Goal: Transaction & Acquisition: Purchase product/service

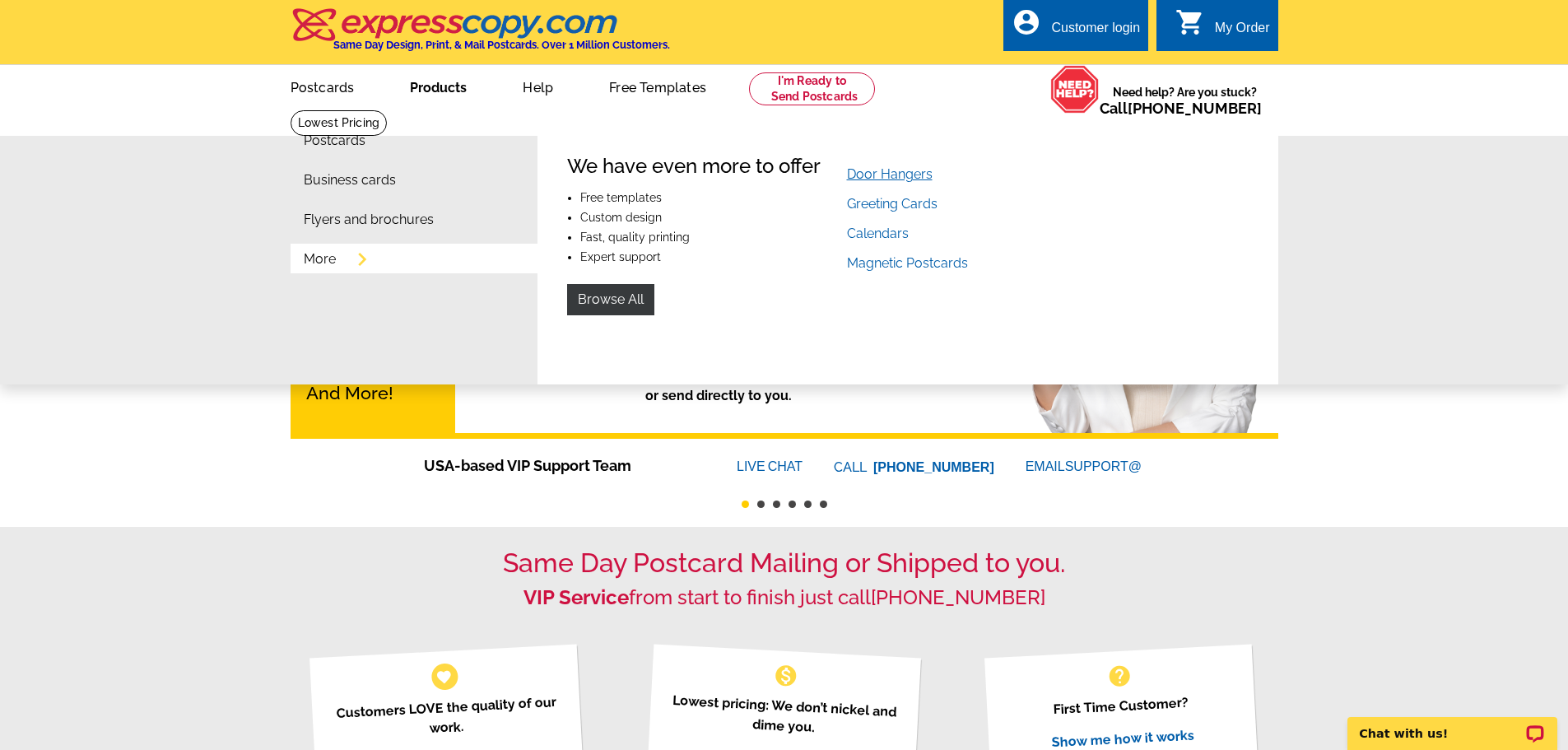
click at [898, 174] on link "Door Hangers" at bounding box center [889, 174] width 86 height 16
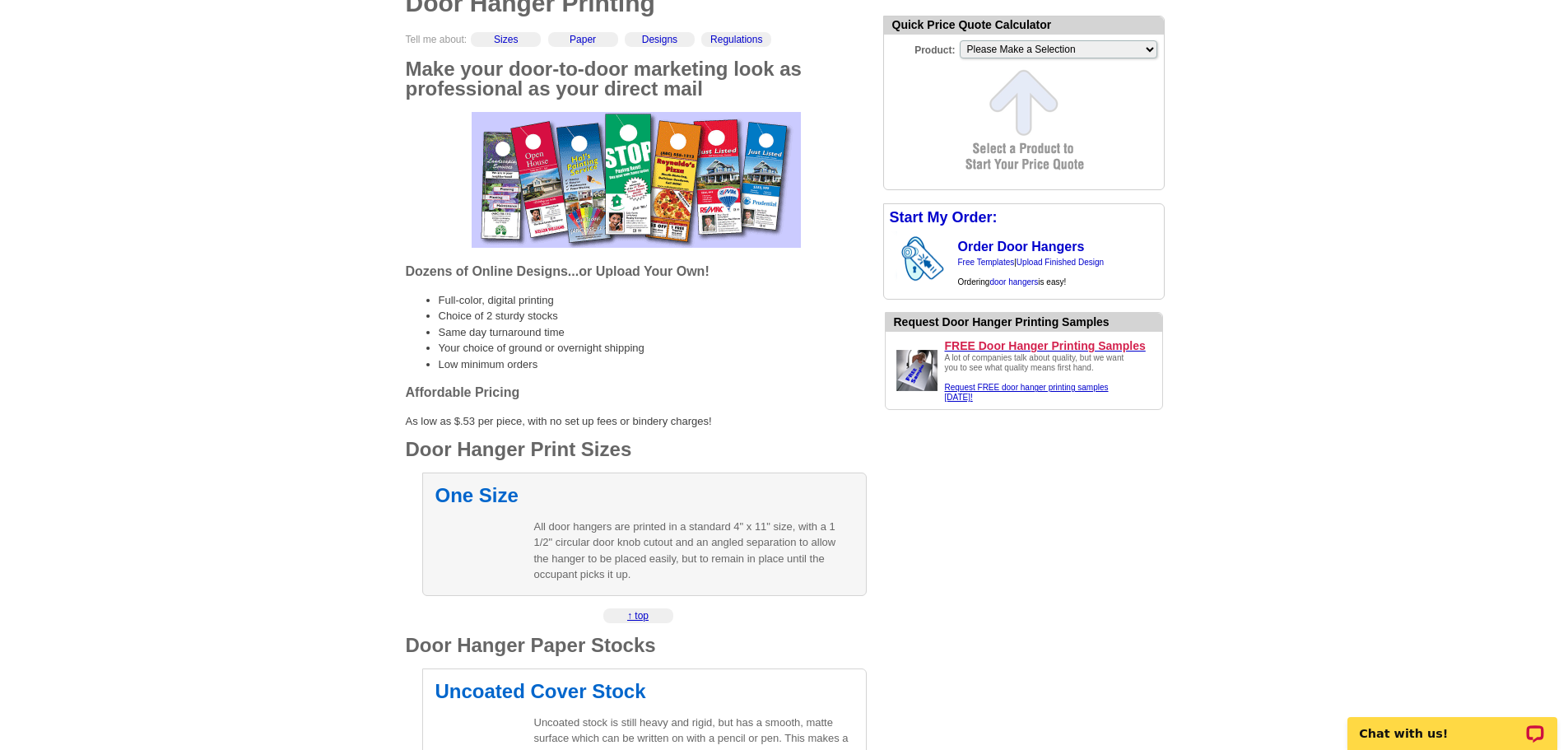
scroll to position [165, 0]
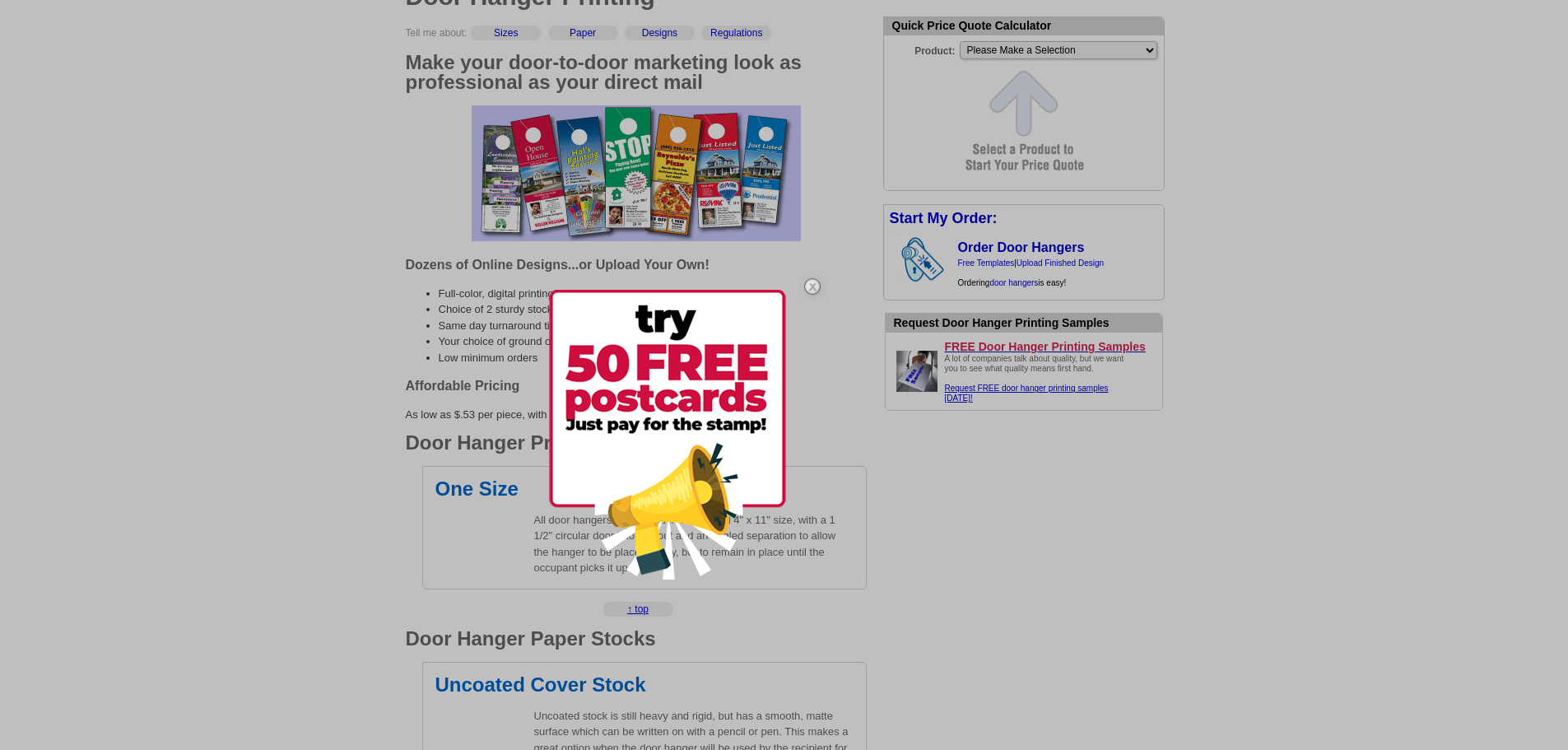
click at [811, 280] on img at bounding box center [813, 287] width 47 height 47
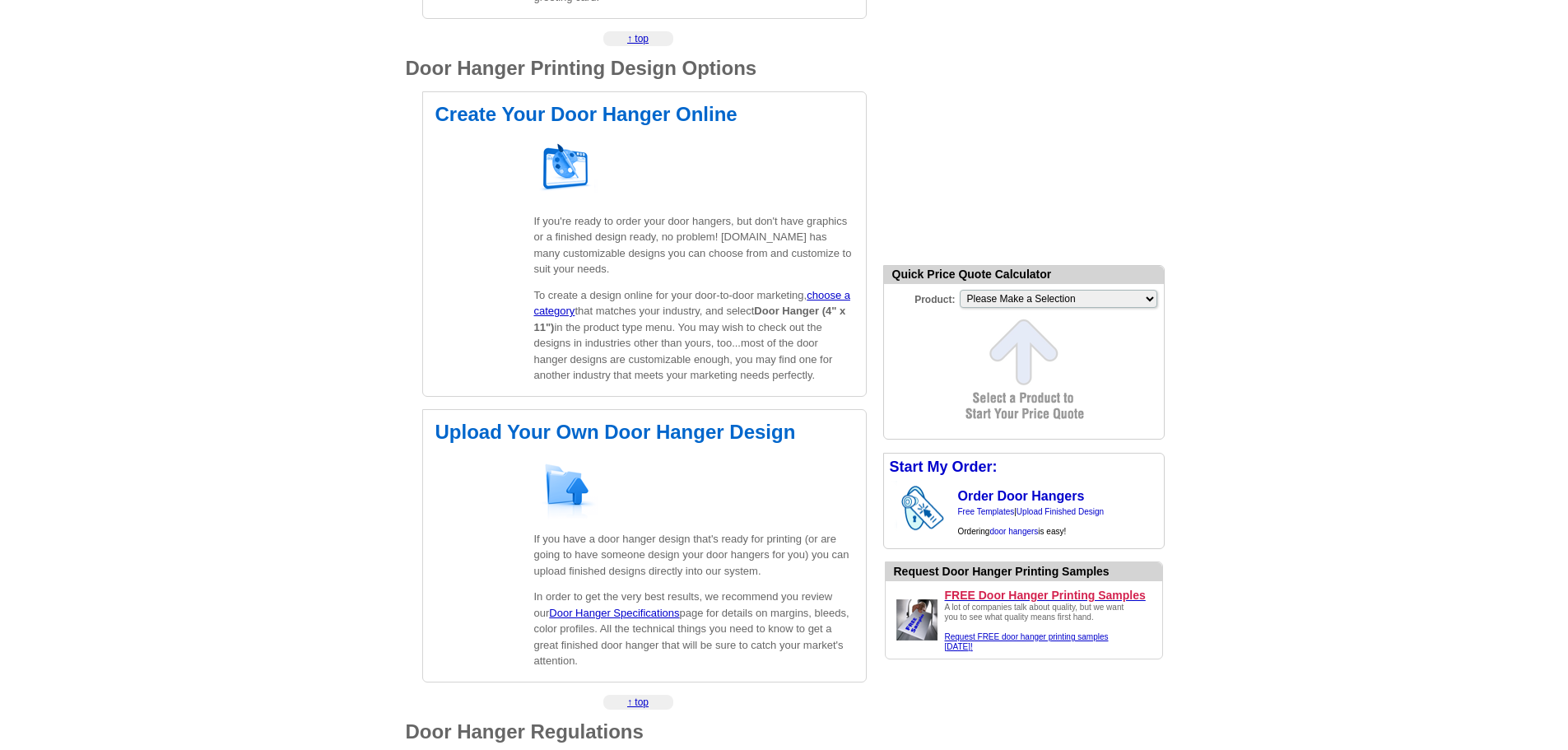
scroll to position [906, 0]
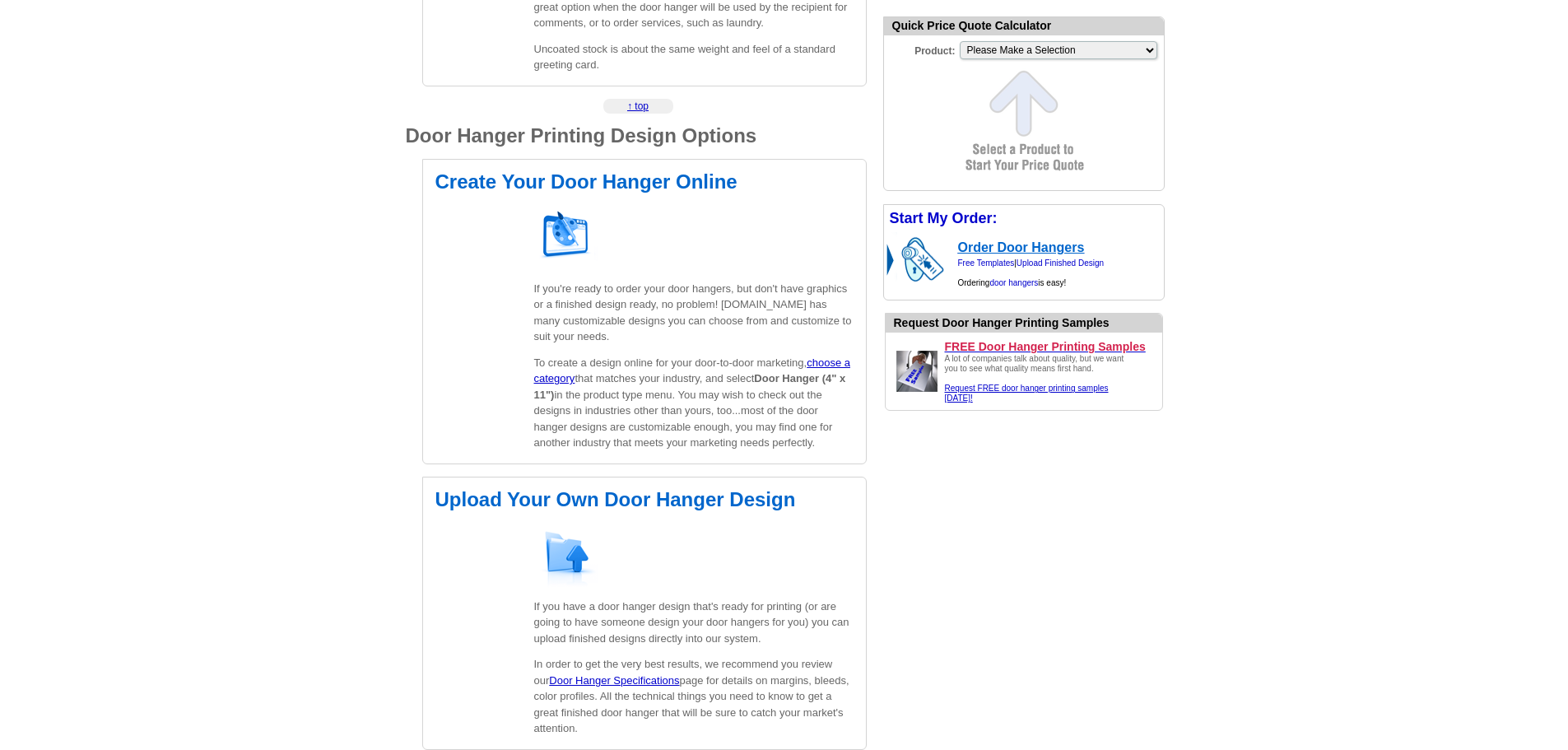
click at [1015, 248] on link "Order Door Hangers" at bounding box center [1021, 247] width 127 height 14
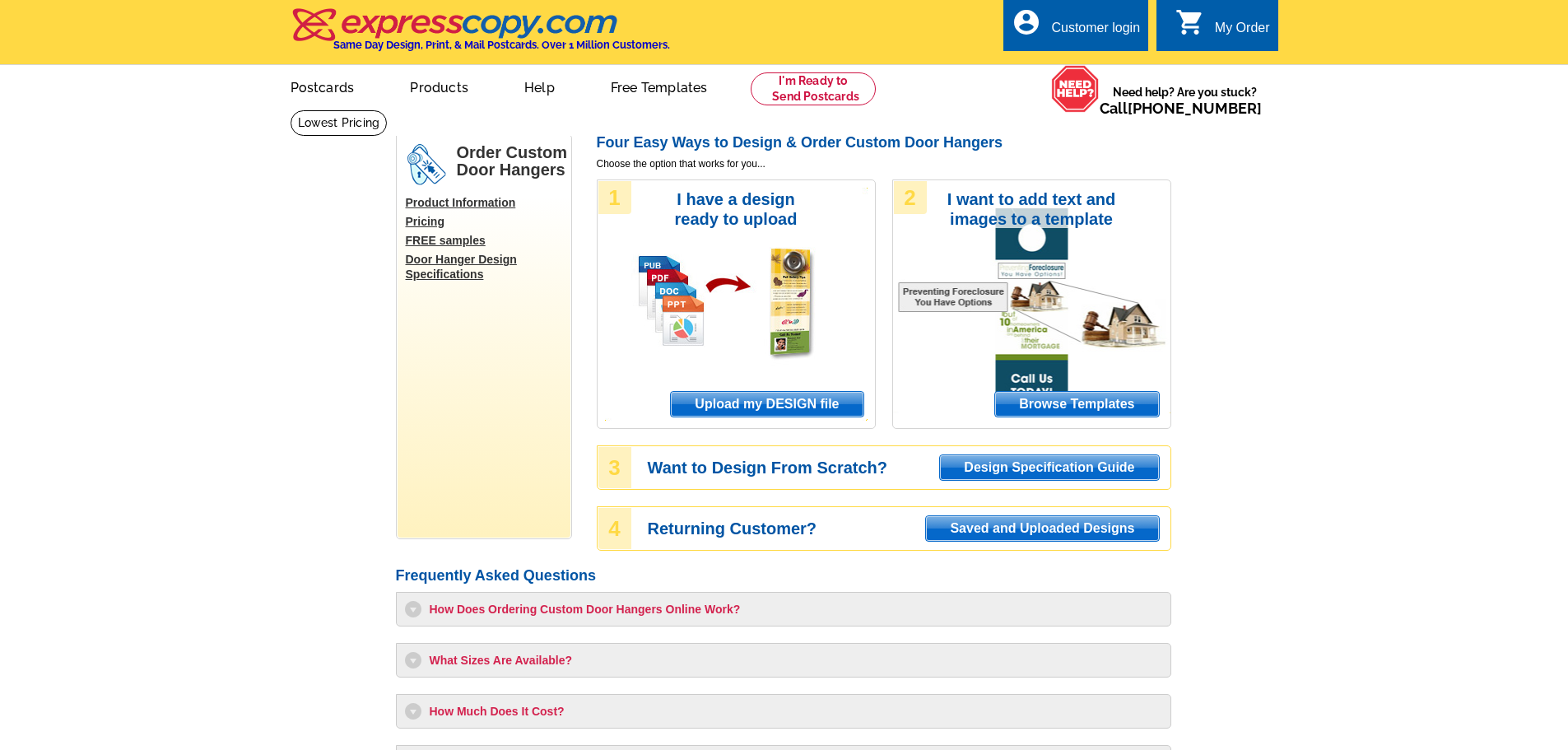
click at [1052, 470] on span "Design Specification Guide" at bounding box center [1048, 467] width 218 height 25
click at [790, 400] on span "Upload my DESIGN file" at bounding box center [766, 404] width 192 height 25
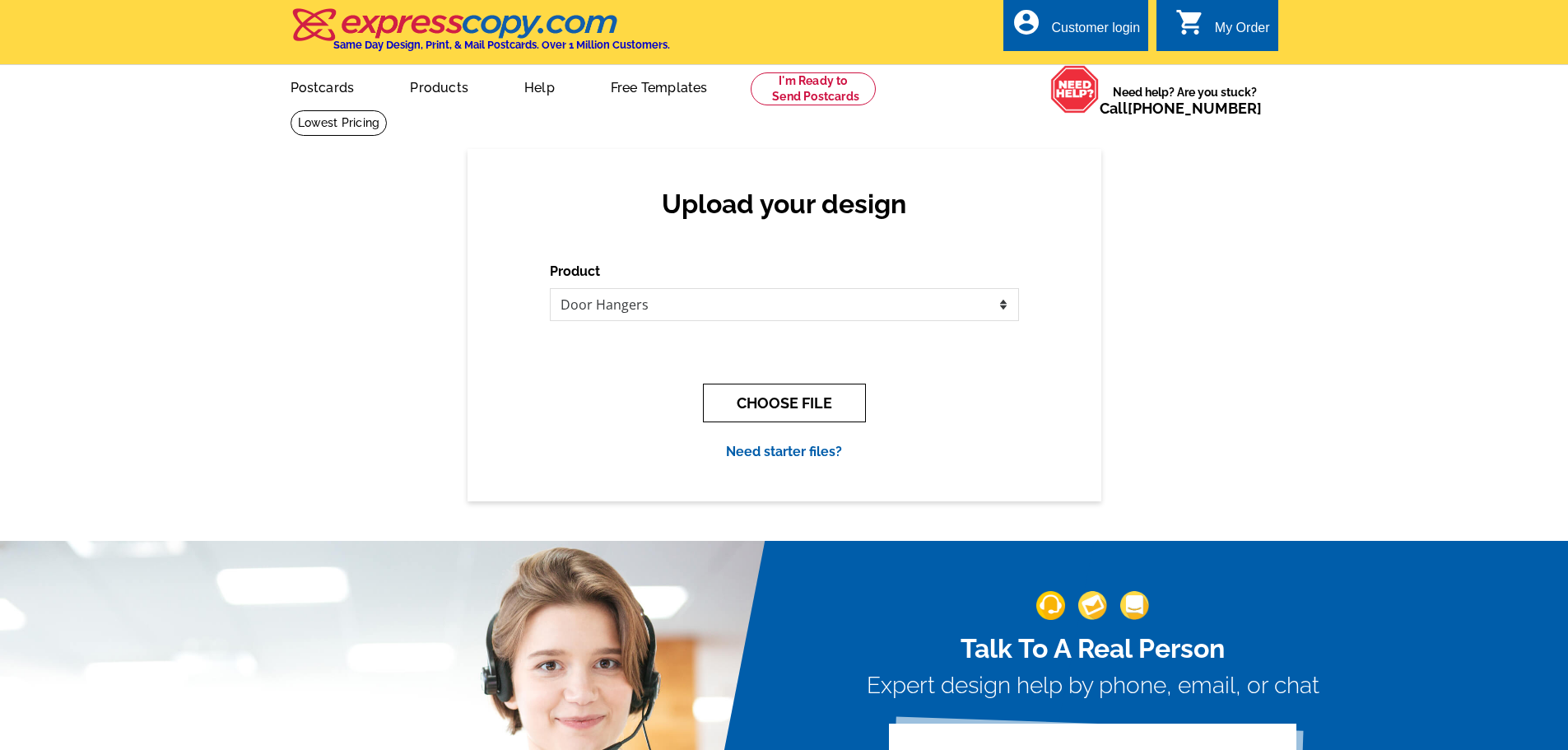
click at [815, 394] on button "CHOOSE FILE" at bounding box center [784, 402] width 163 height 38
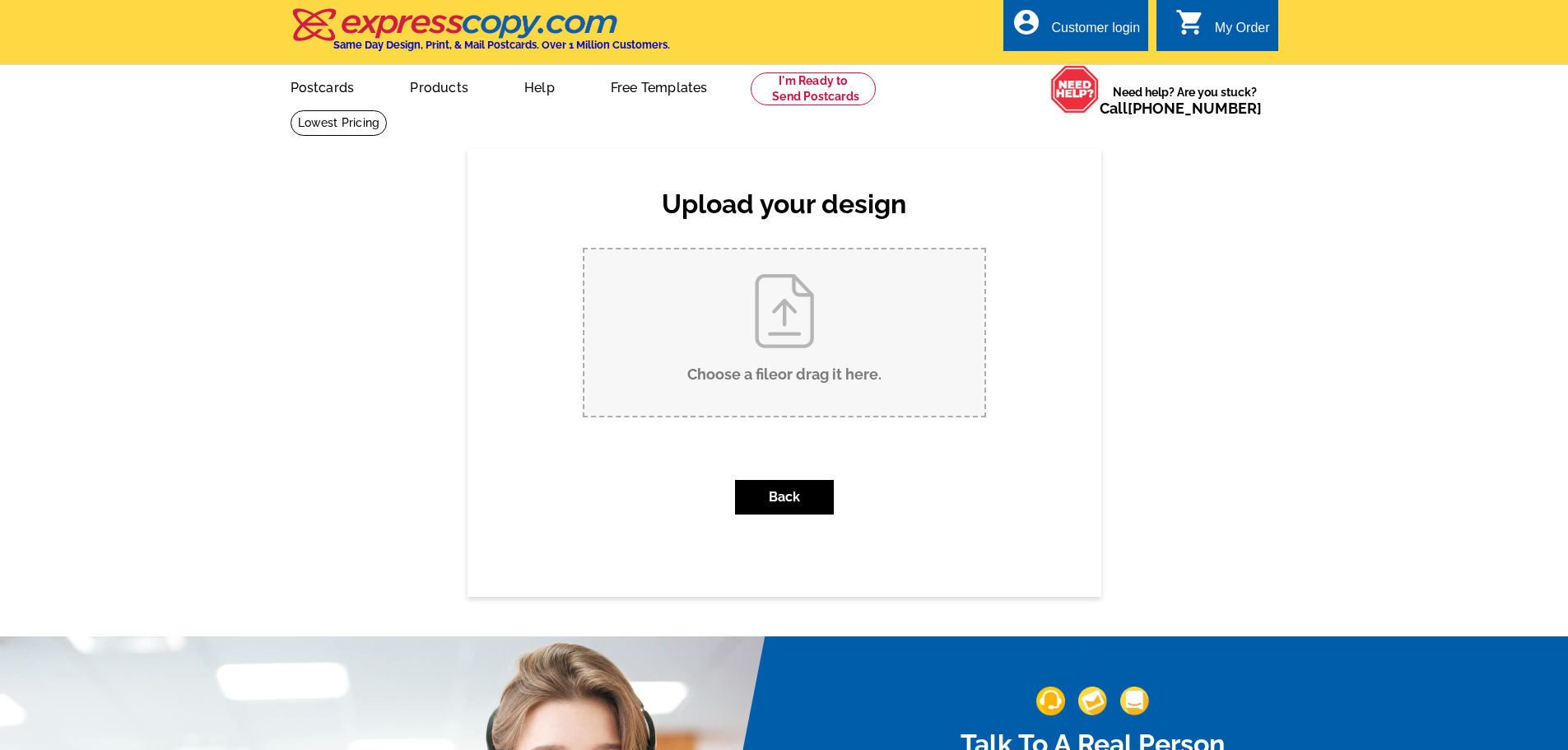
click at [784, 323] on input "Choose a file or drag it here ." at bounding box center [784, 332] width 400 height 167
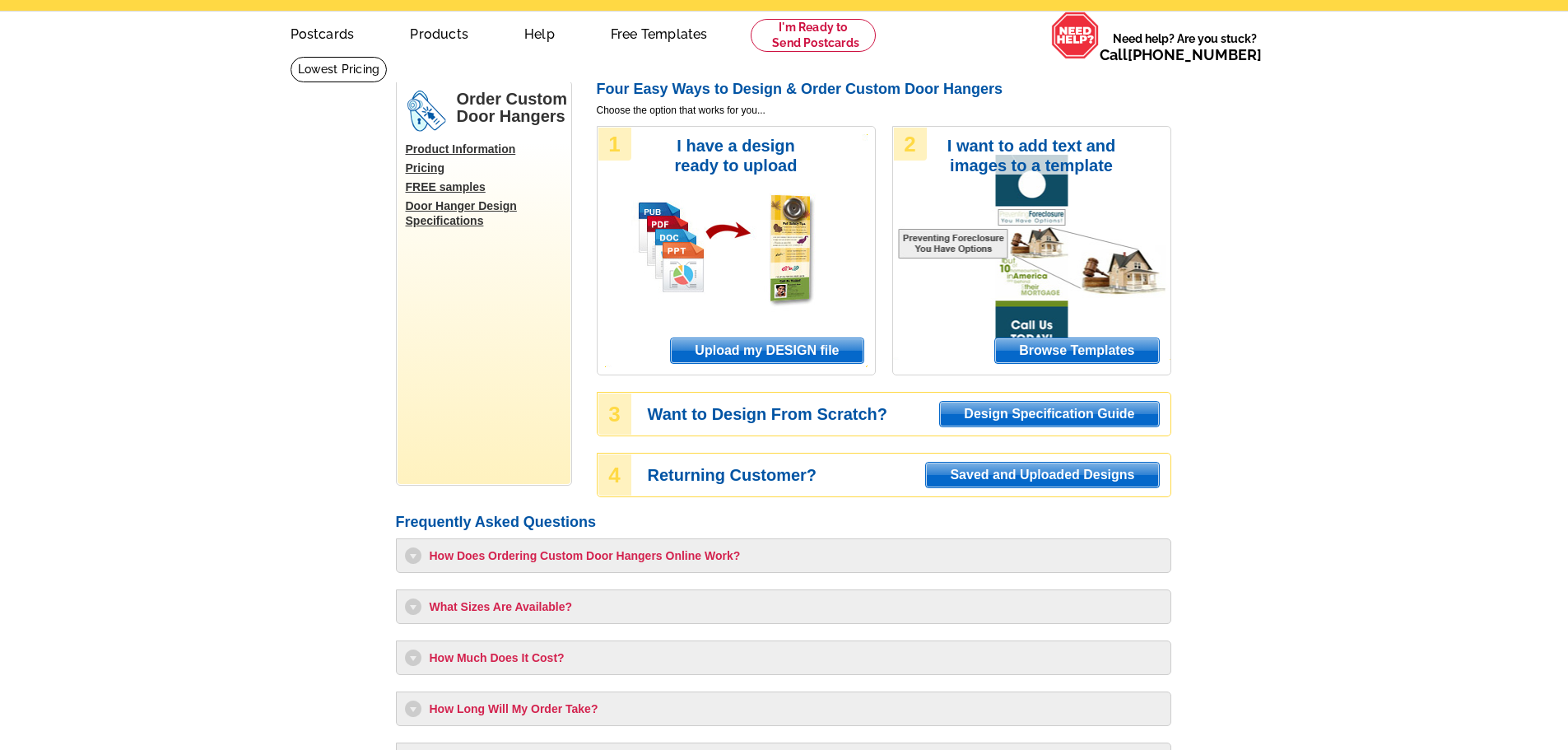
scroll to position [83, 0]
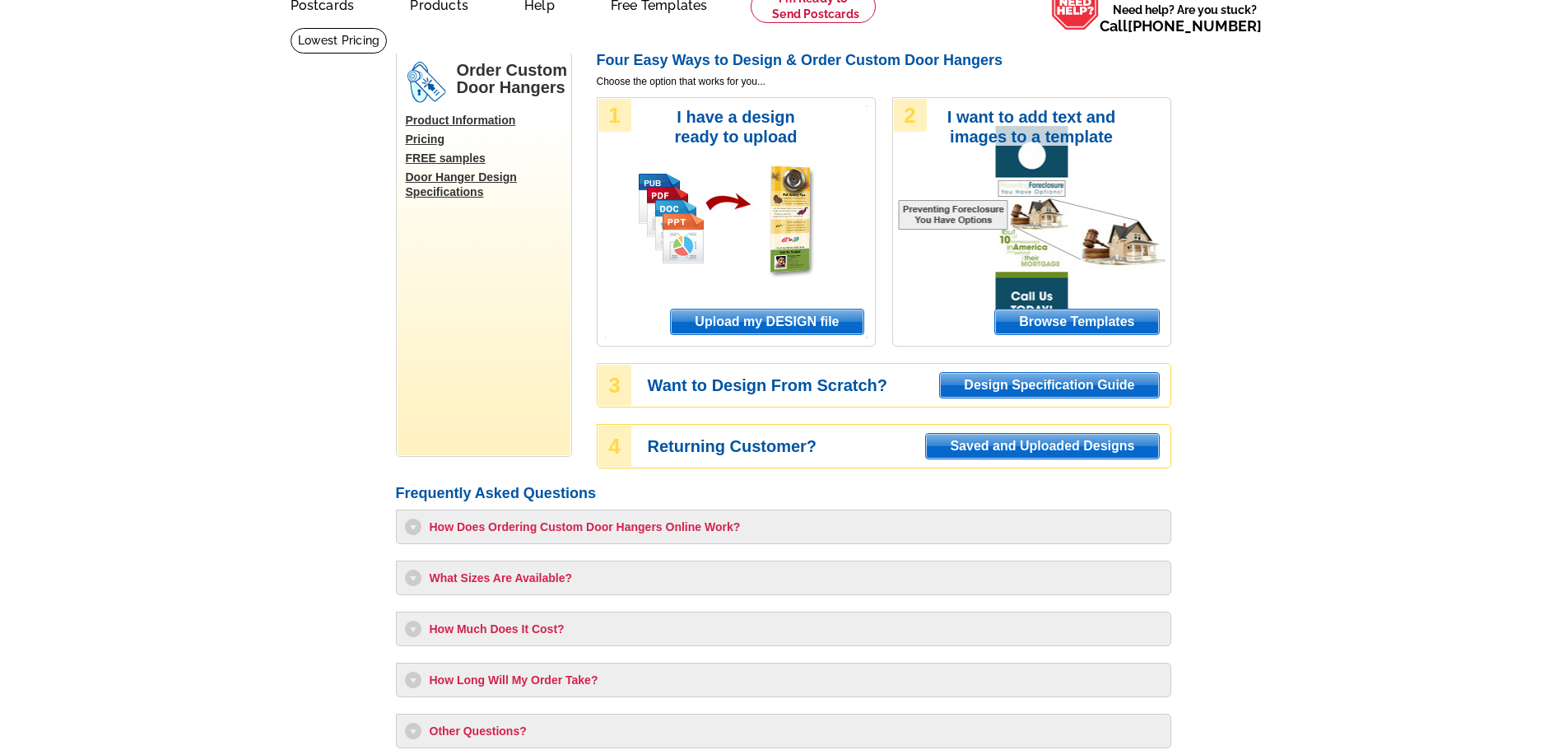
click at [1065, 319] on span "Browse Templates" at bounding box center [1076, 321] width 163 height 25
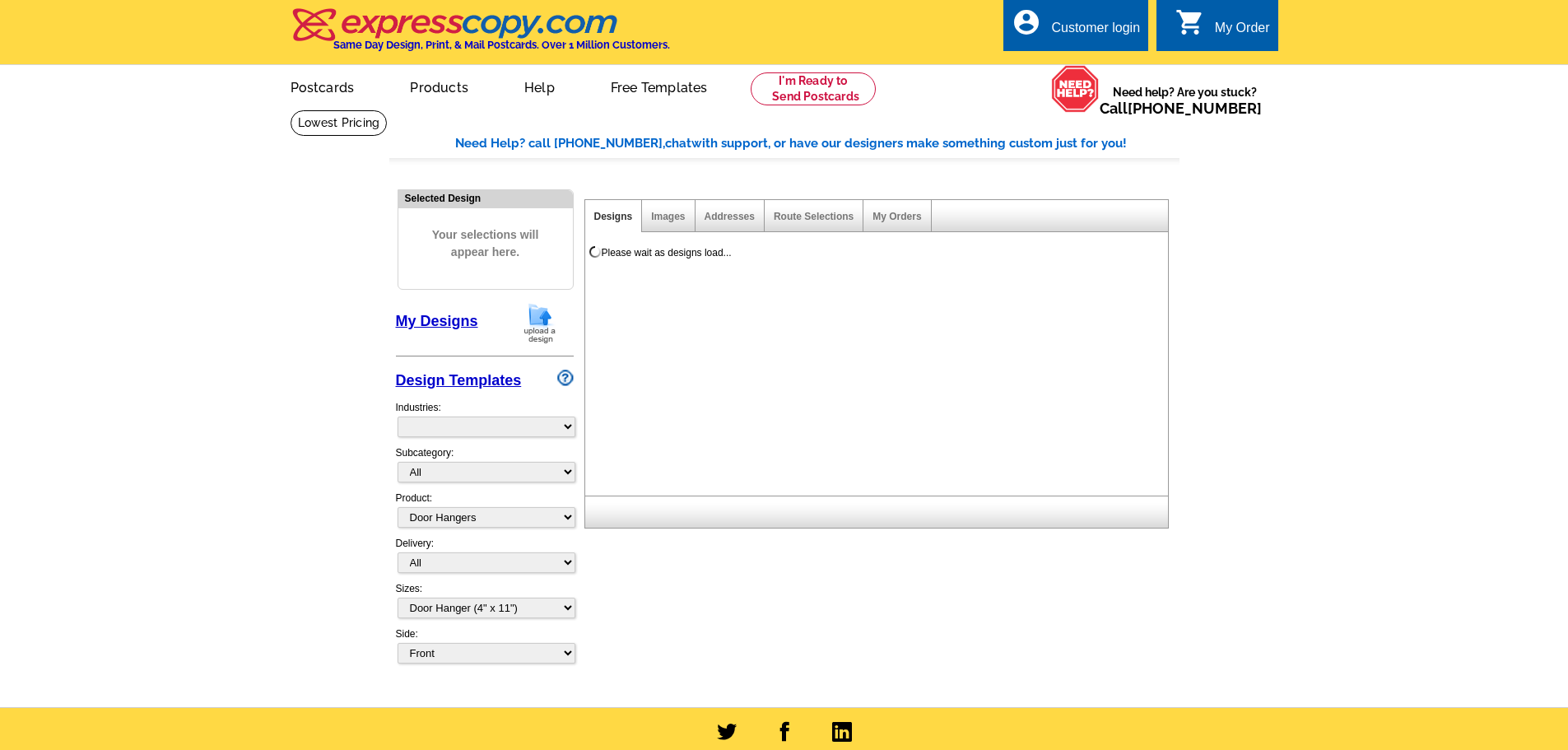
select select "4"
select select "10"
select select "974"
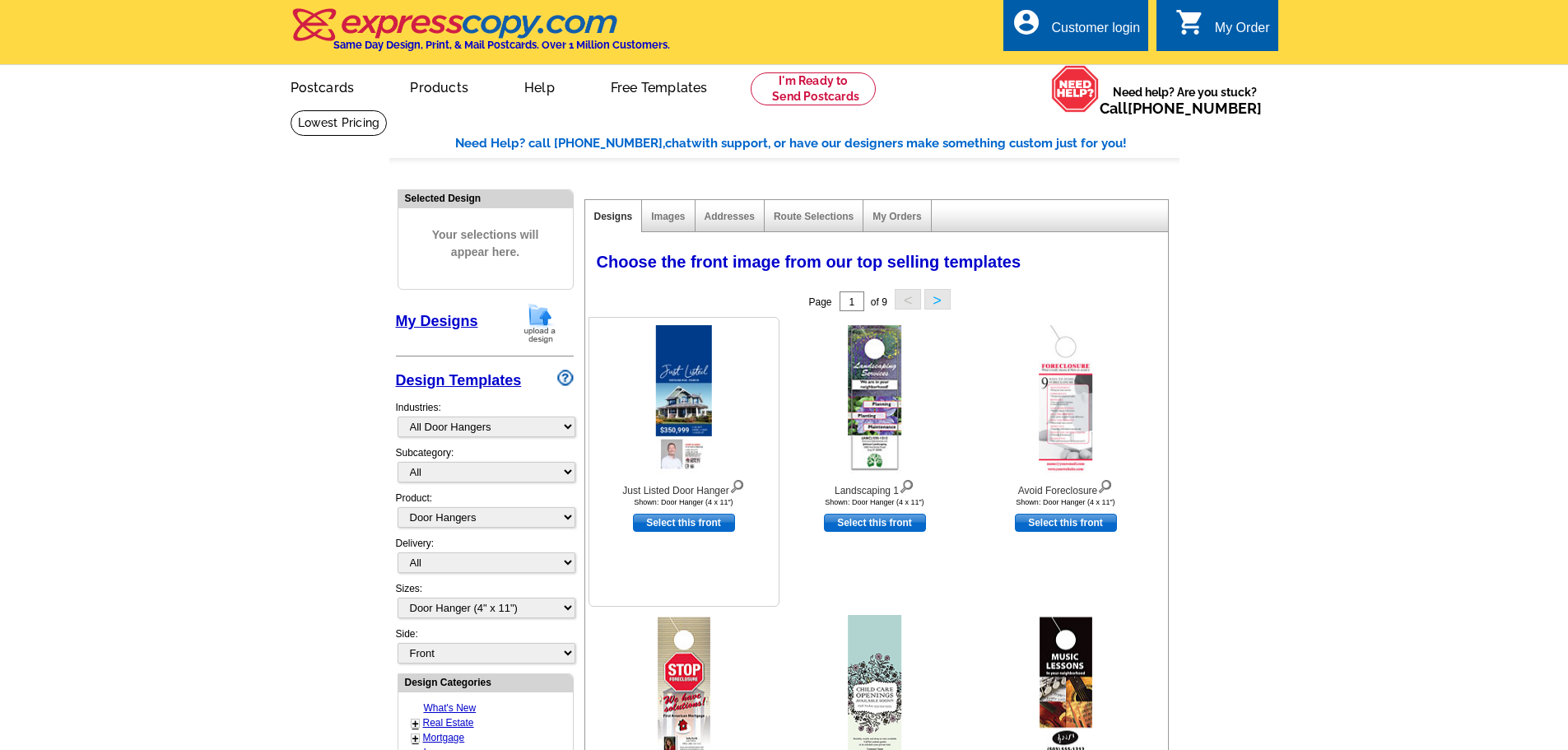
click at [695, 393] on img at bounding box center [683, 399] width 56 height 148
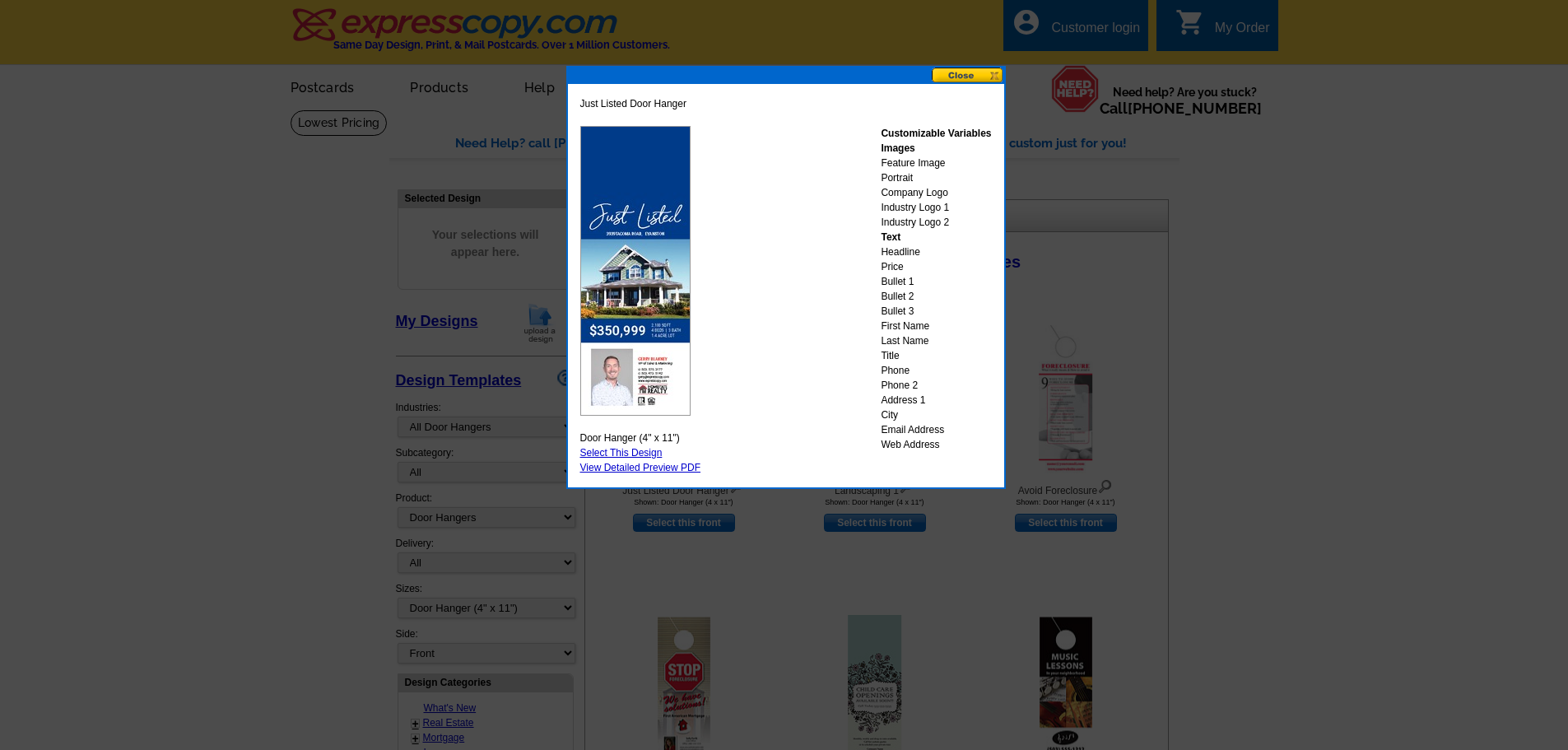
click at [628, 450] on link "Select This Design" at bounding box center [621, 453] width 83 height 12
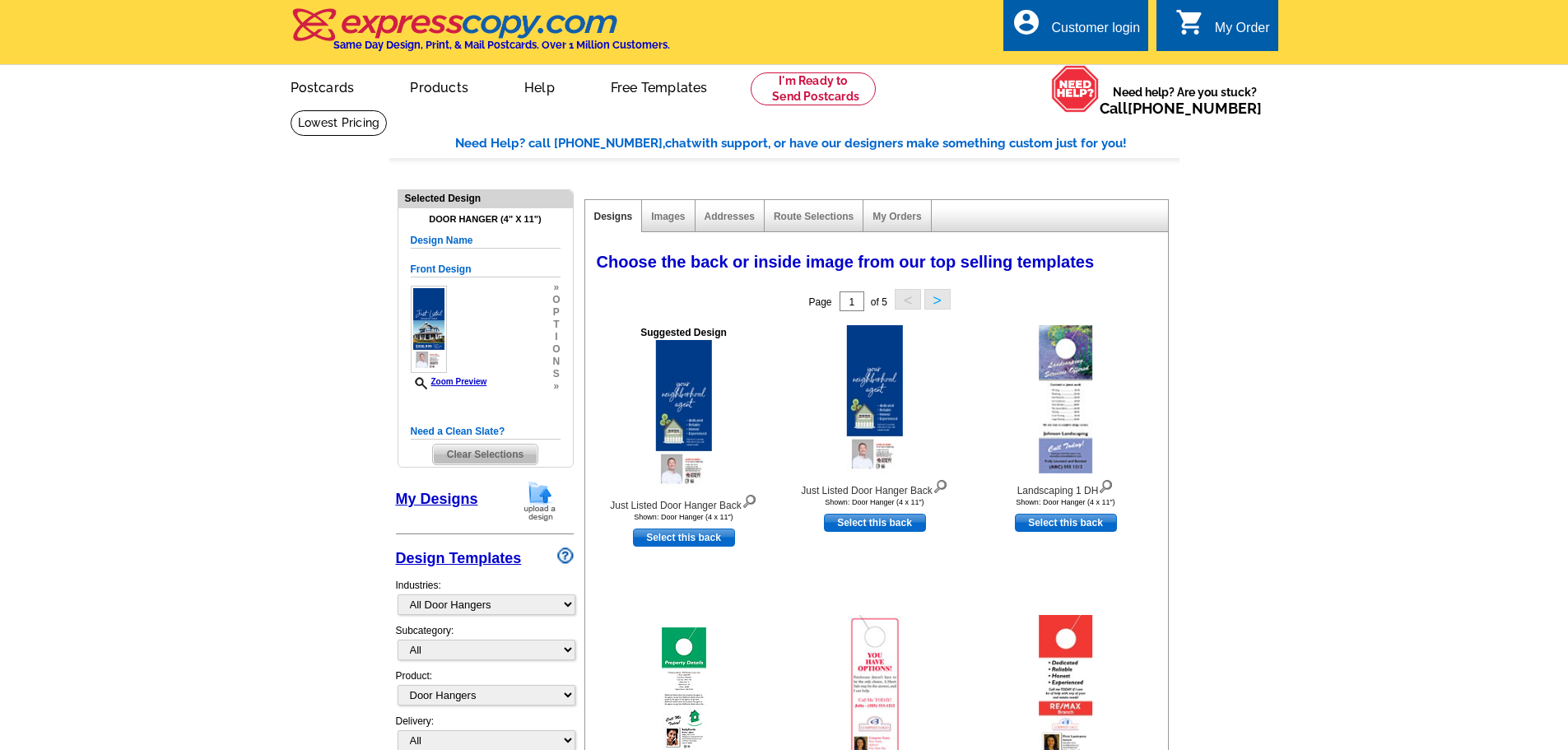
click at [687, 538] on link "Select this back" at bounding box center [685, 538] width 102 height 18
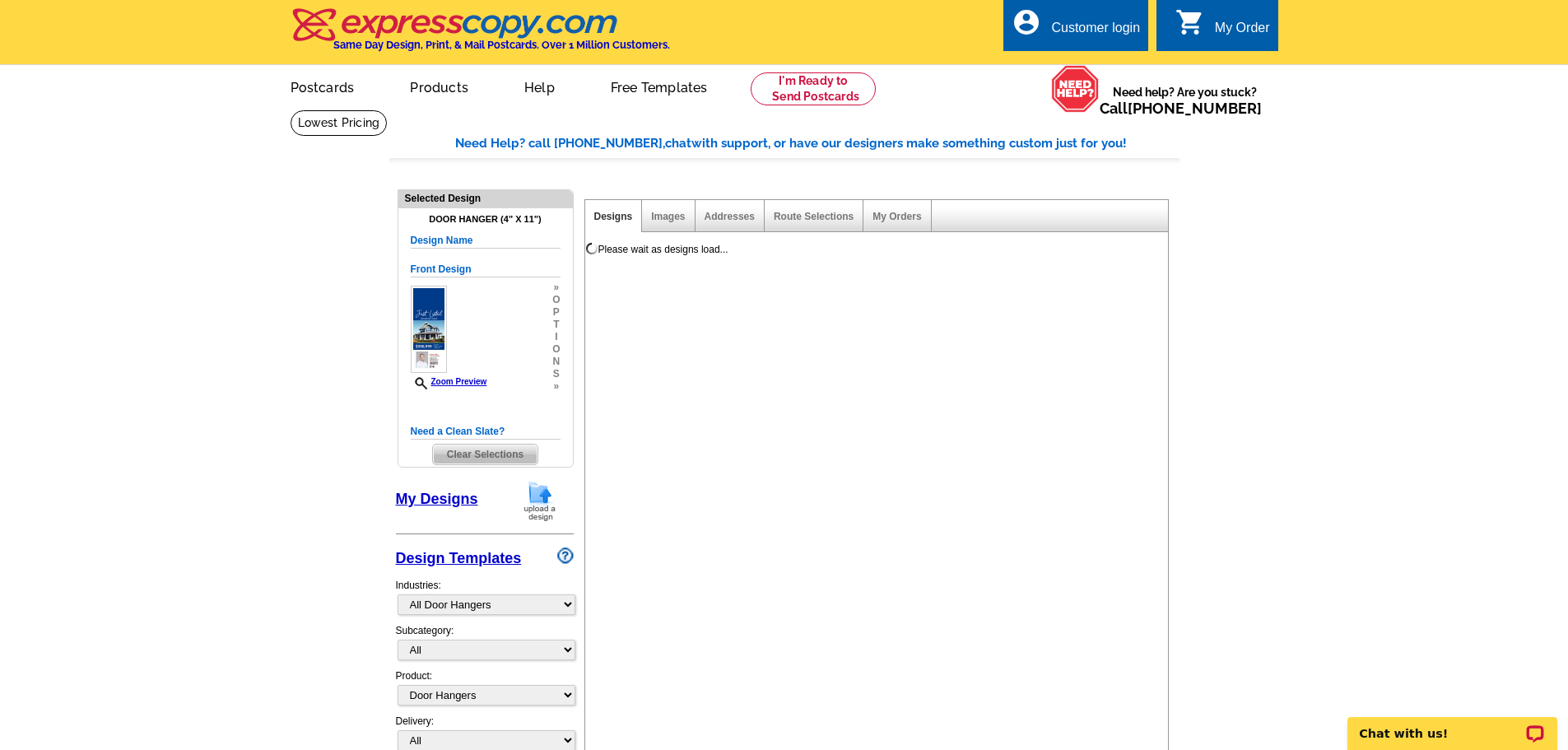
select select "front"
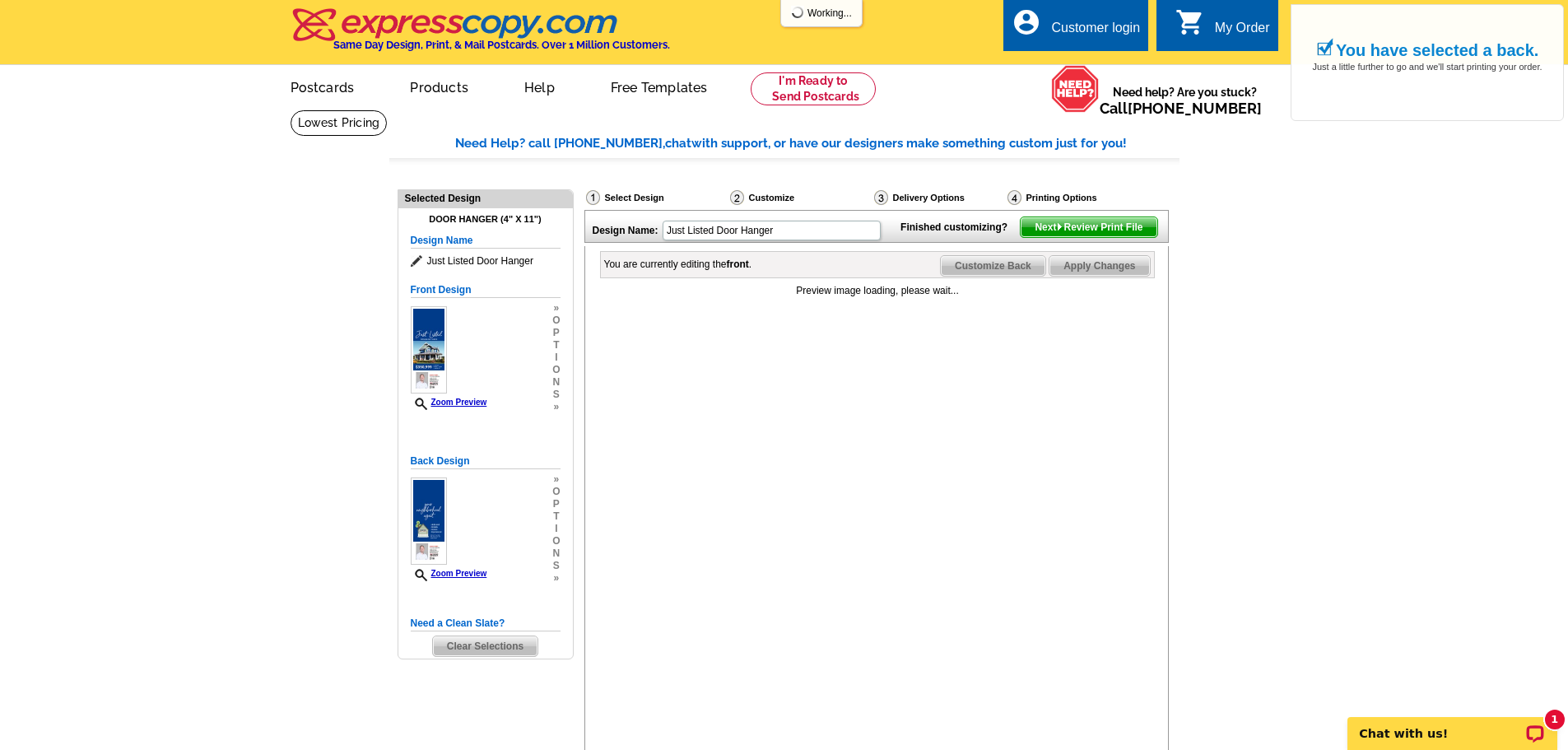
click at [1105, 238] on span "Next Review Print File" at bounding box center [1088, 228] width 136 height 20
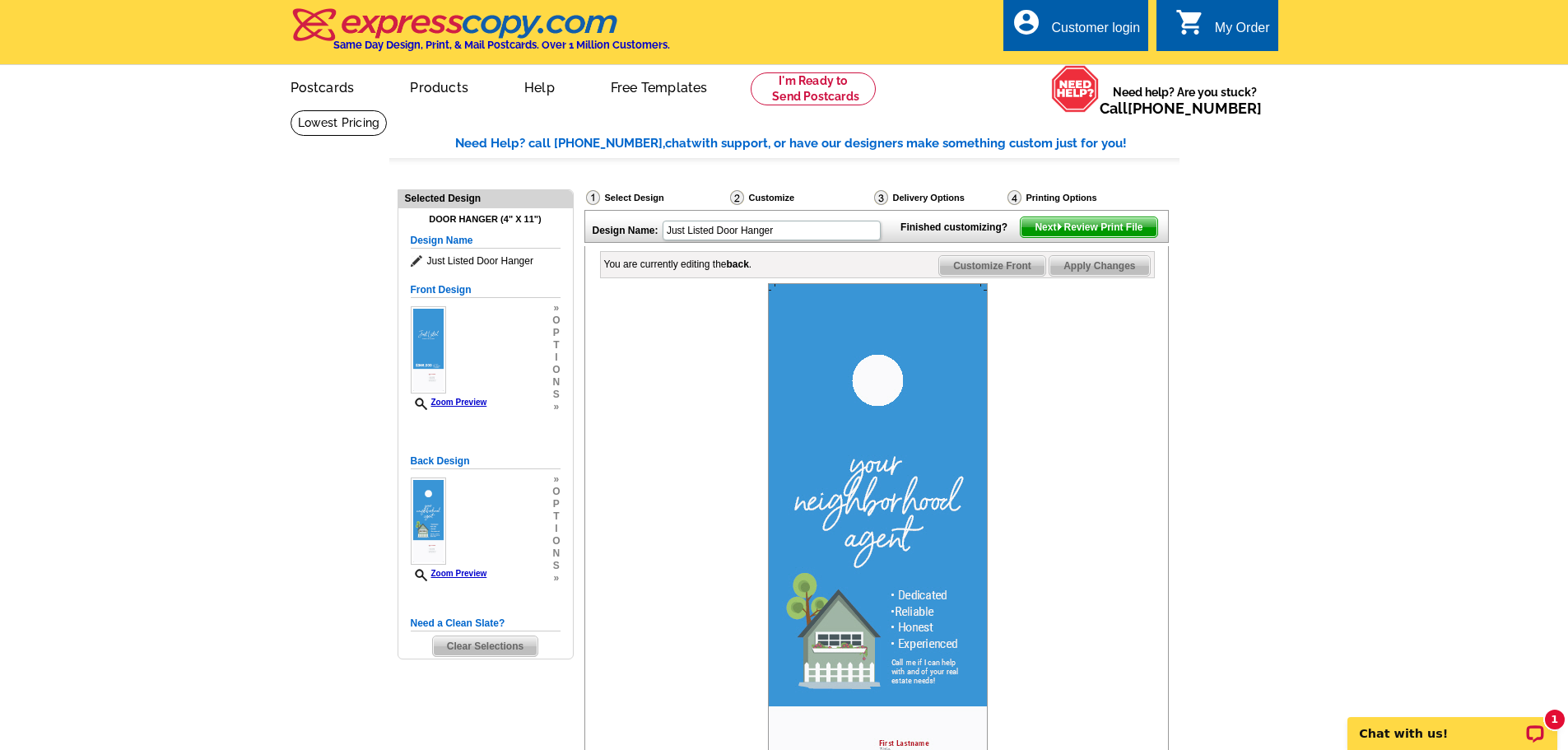
click at [1090, 238] on span "Next Review Print File" at bounding box center [1088, 228] width 136 height 20
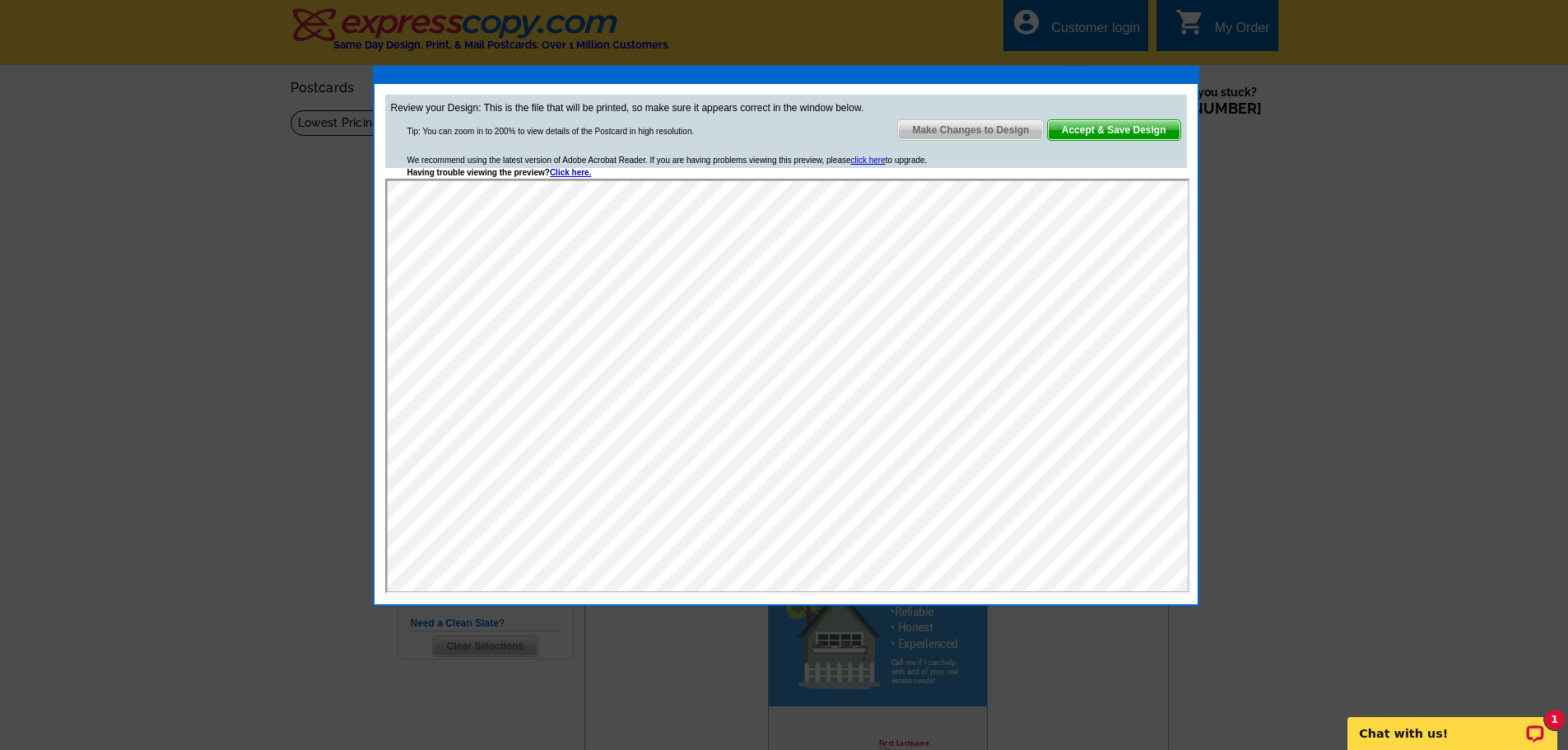
click at [1136, 121] on span "Accept & Save Design" at bounding box center [1114, 130] width 133 height 20
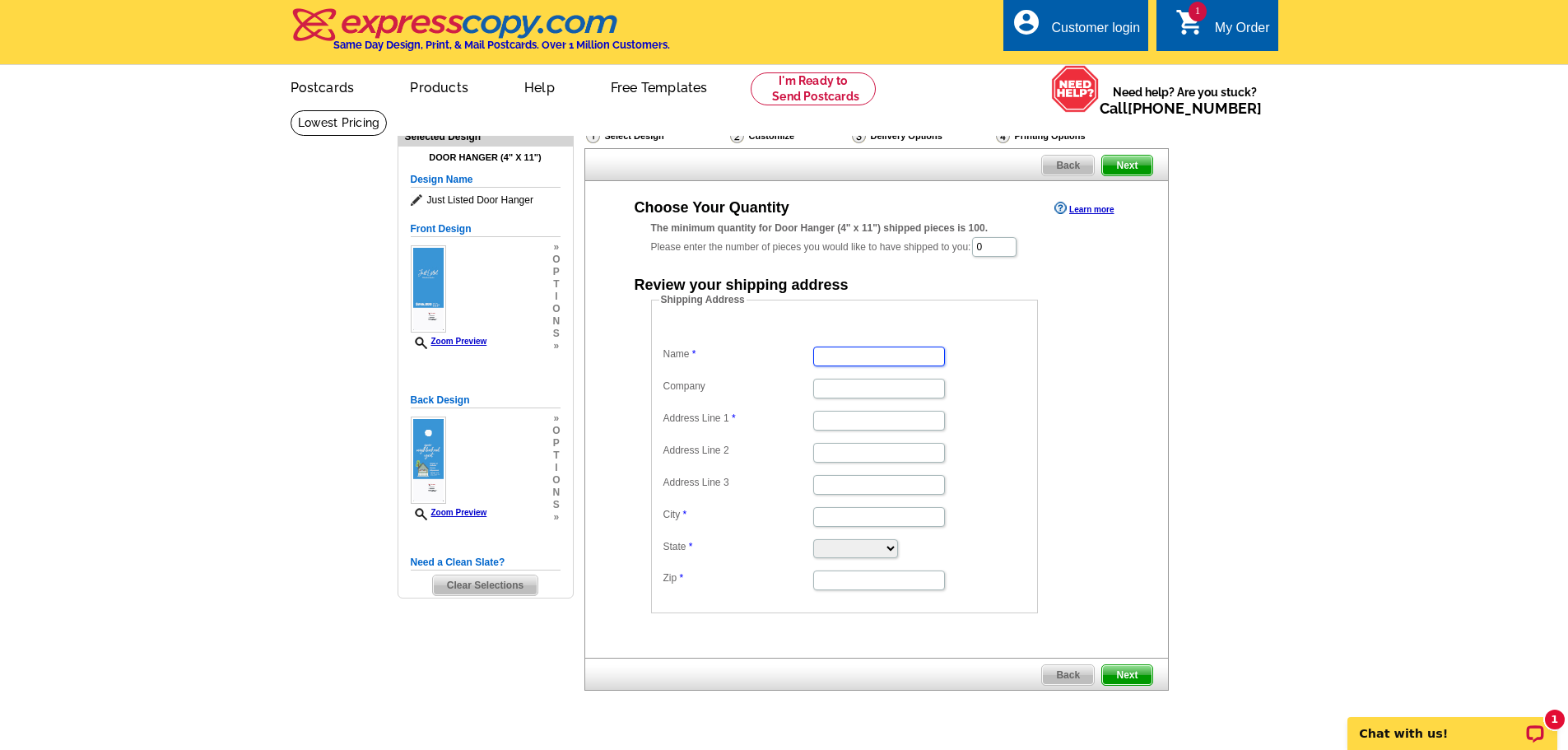
click at [872, 353] on input "Name" at bounding box center [880, 357] width 132 height 20
type input "Millicent E West"
type input "Agape Printing and More - Your Business Concierge LLC"
type input "[STREET_ADDRESS]"
type input "Suite A"
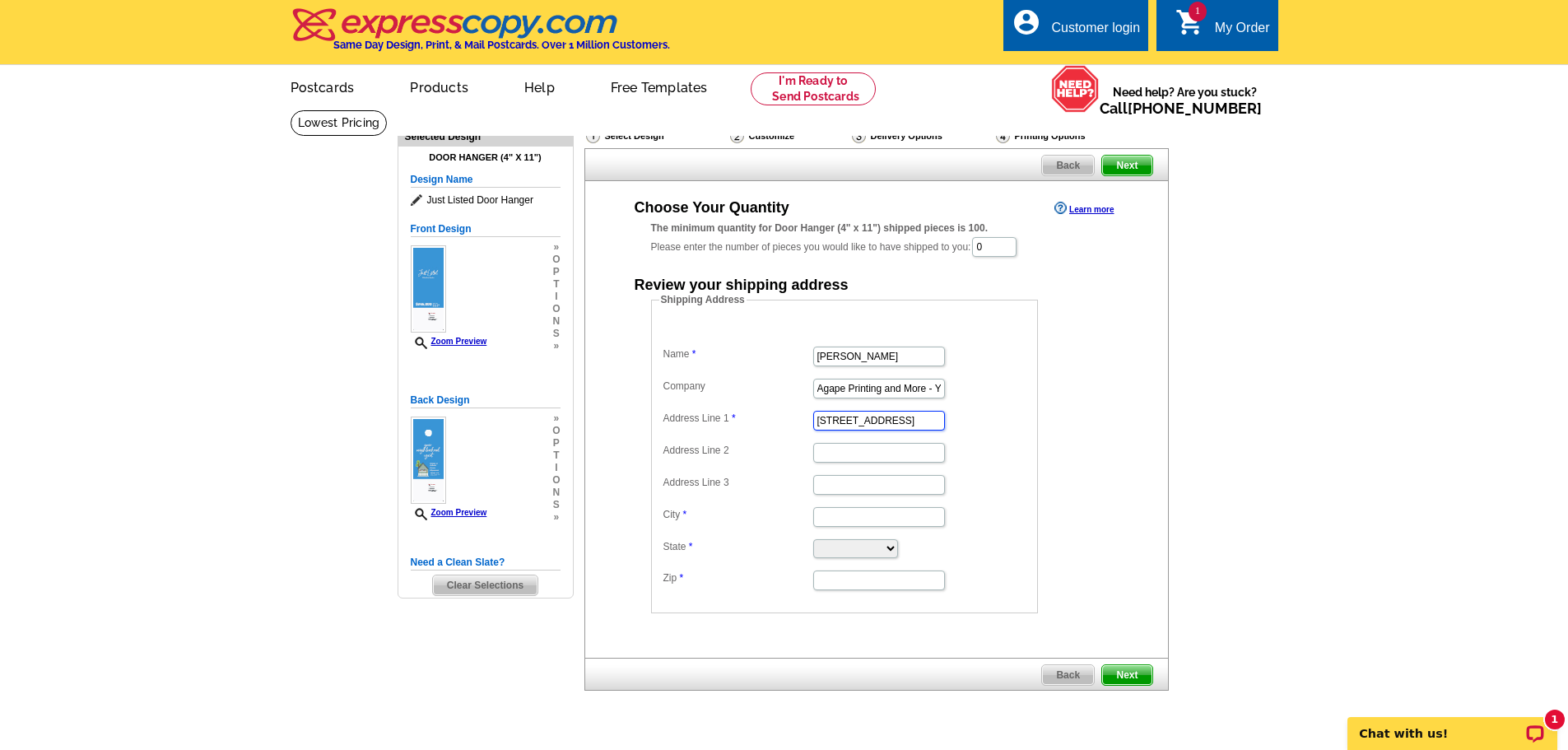
type input "Hephzibah"
select select "GA"
type input "30815"
click at [1137, 673] on span "Next" at bounding box center [1127, 675] width 49 height 20
click at [1134, 672] on span "Next" at bounding box center [1127, 675] width 49 height 20
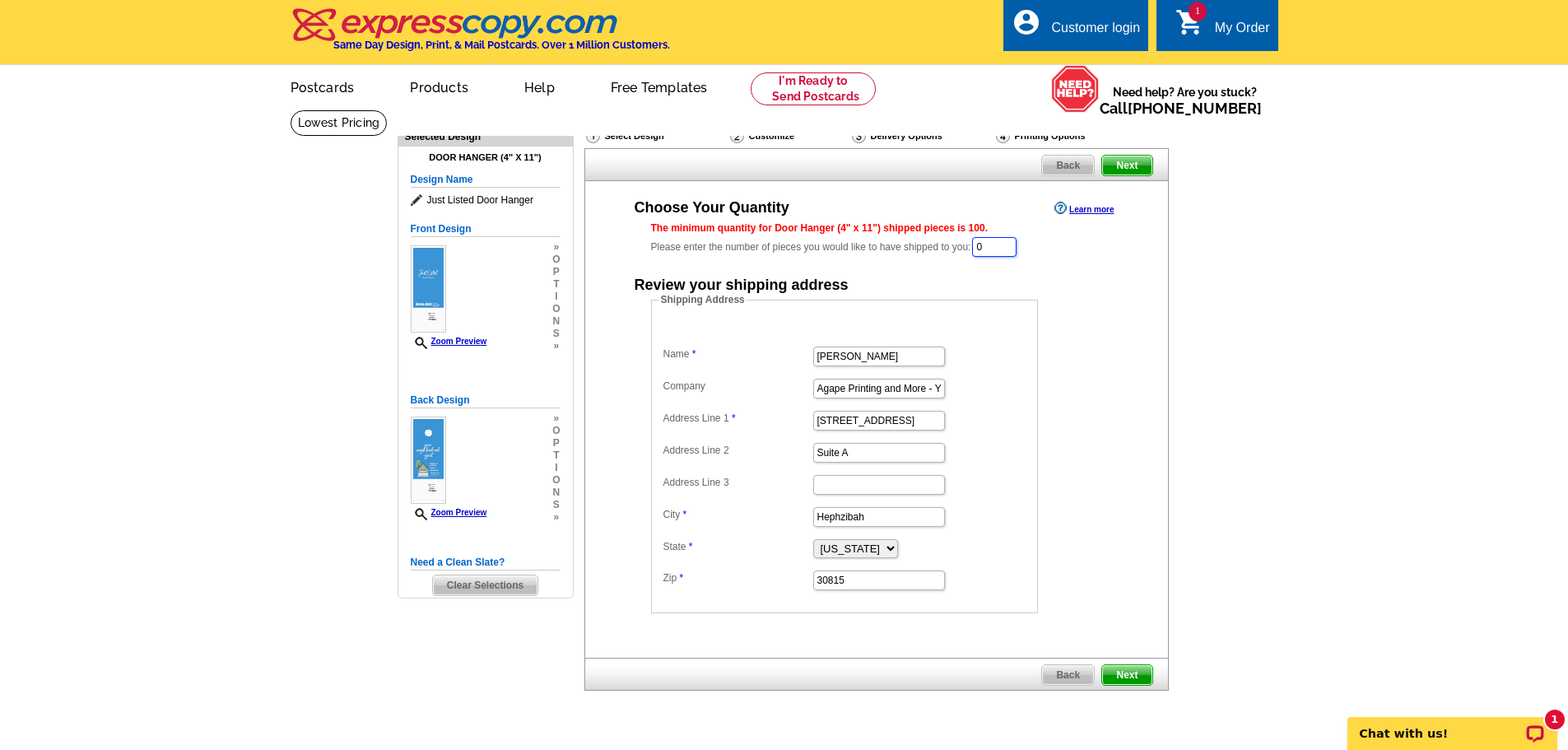
click at [1002, 245] on input "0" at bounding box center [994, 247] width 44 height 20
drag, startPoint x: 1002, startPoint y: 245, endPoint x: 974, endPoint y: 254, distance: 29.4
click at [974, 254] on div "The minimum quantity for Door Hanger (4" x 11") shipped pieces is 100. Please e…" at bounding box center [877, 239] width 451 height 37
click at [992, 250] on input "0" at bounding box center [994, 247] width 44 height 20
drag, startPoint x: 983, startPoint y: 244, endPoint x: 995, endPoint y: 244, distance: 12.0
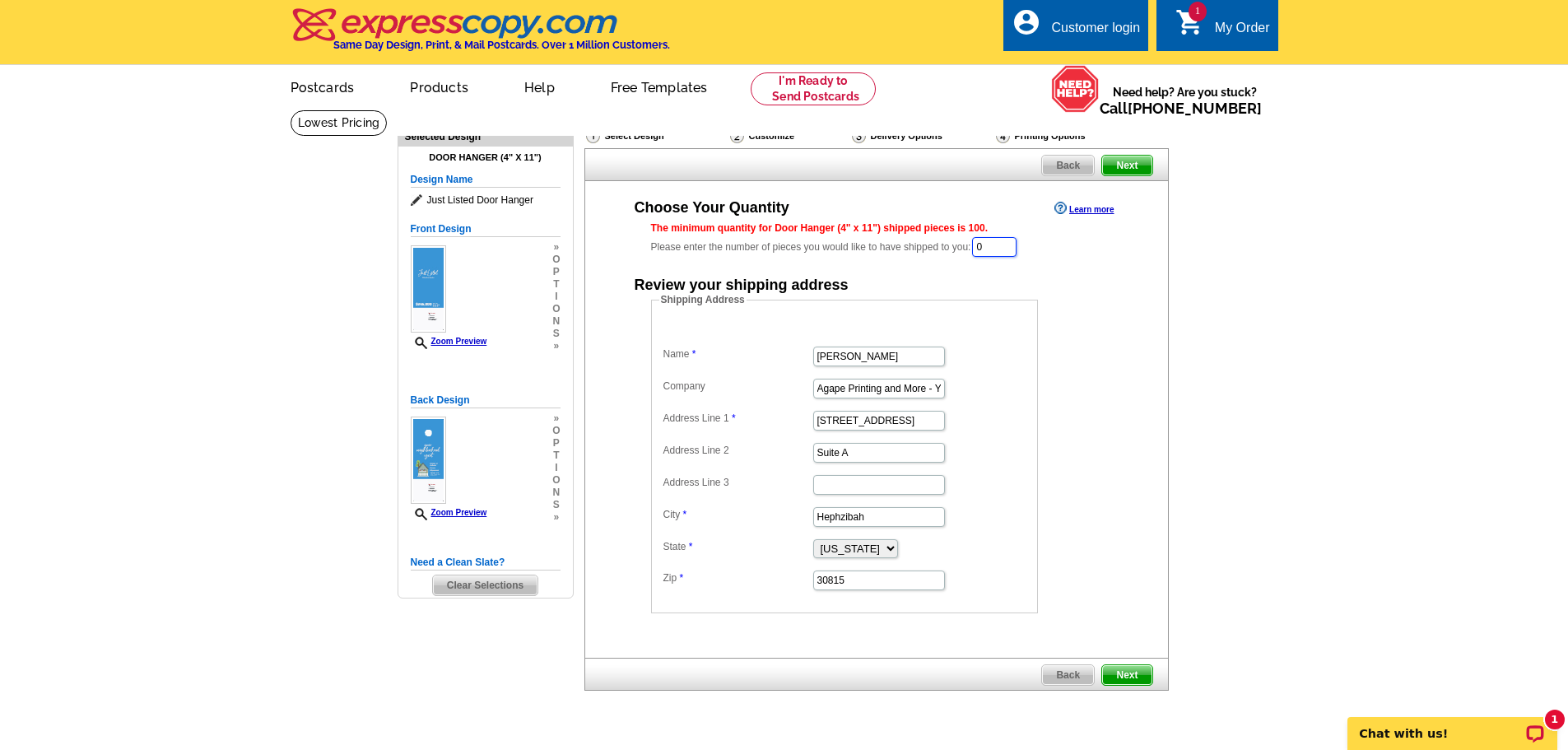
click at [995, 244] on input "0" at bounding box center [994, 247] width 44 height 20
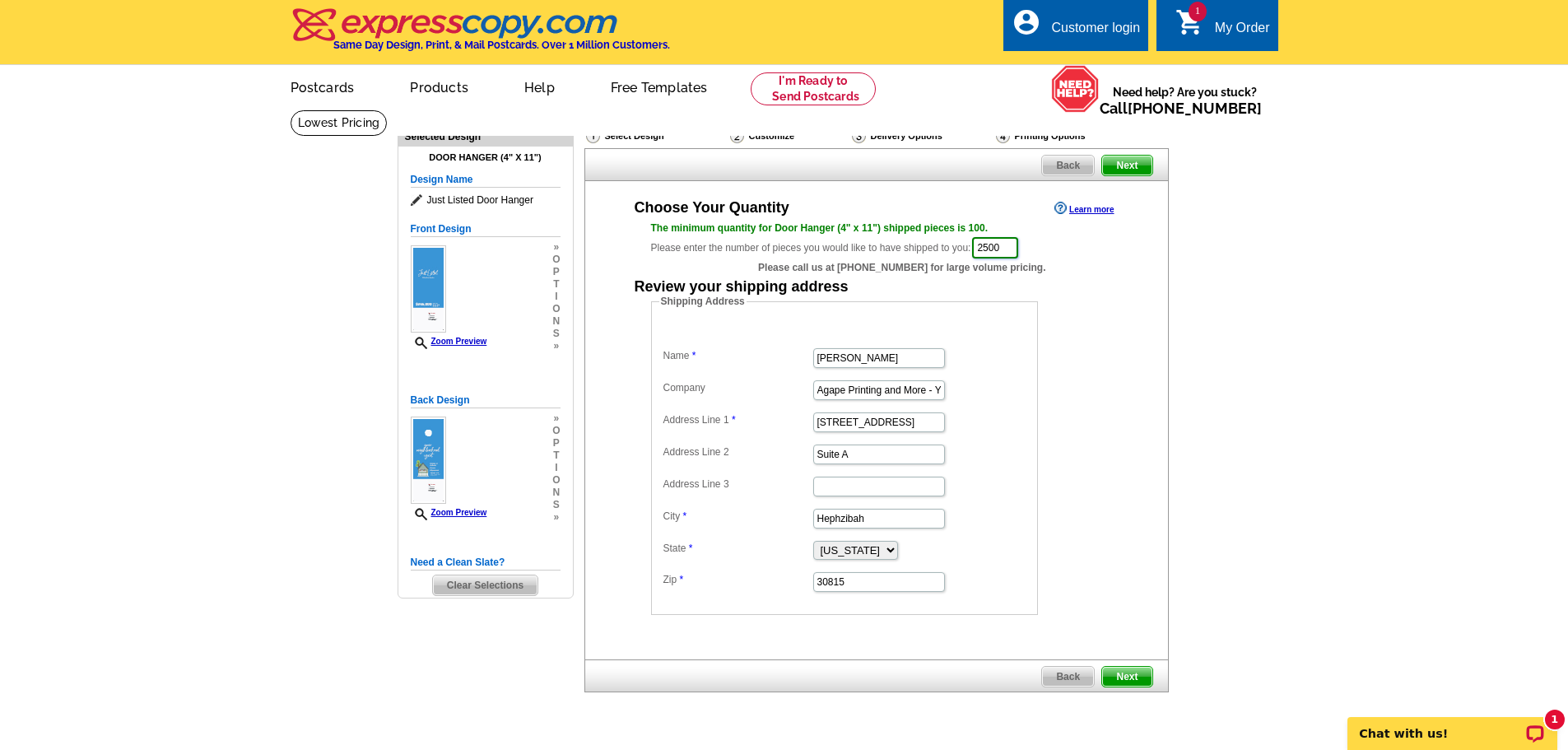
type input "2500"
click at [1120, 675] on span "Next" at bounding box center [1127, 677] width 49 height 20
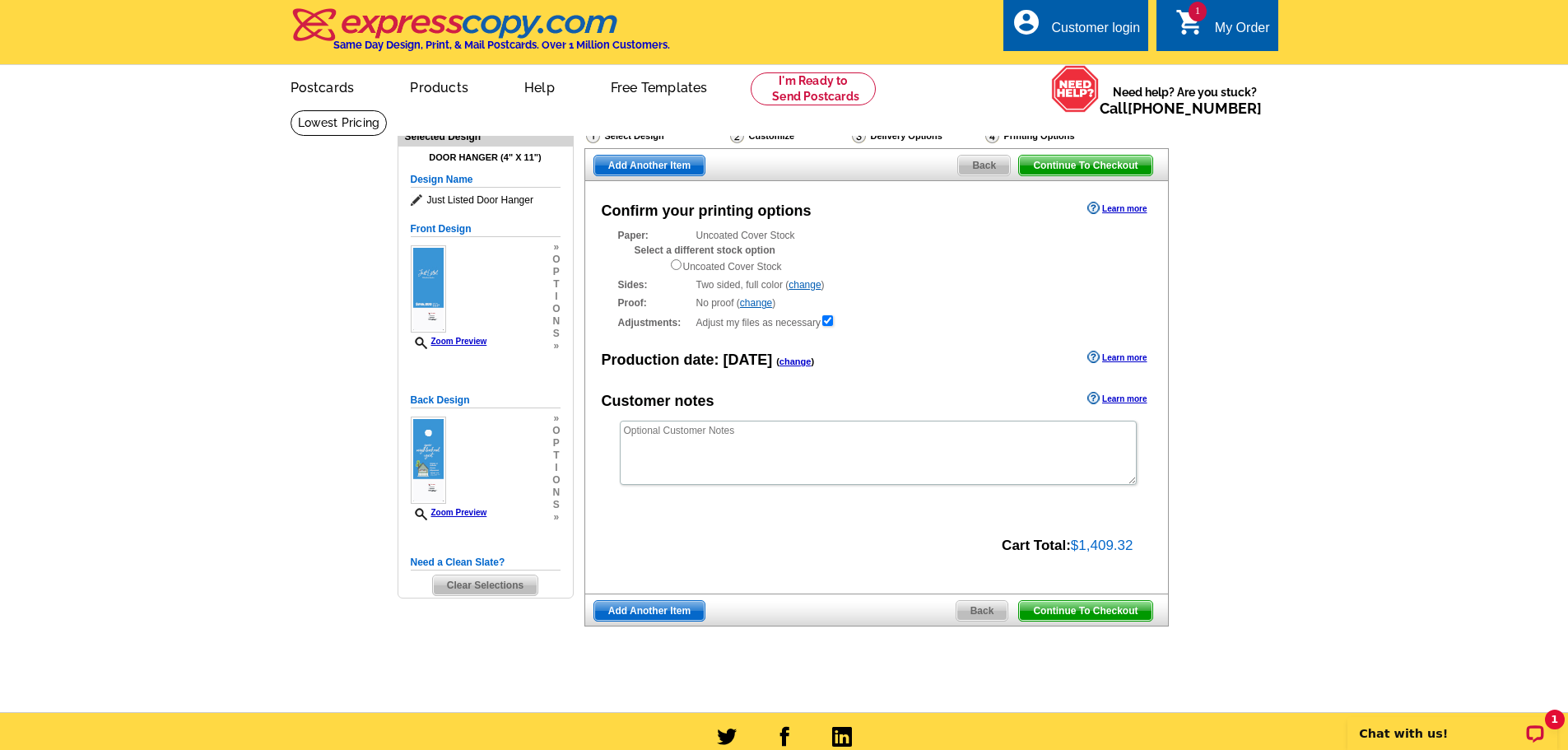
click at [1110, 614] on span "Continue To Checkout" at bounding box center [1085, 611] width 133 height 20
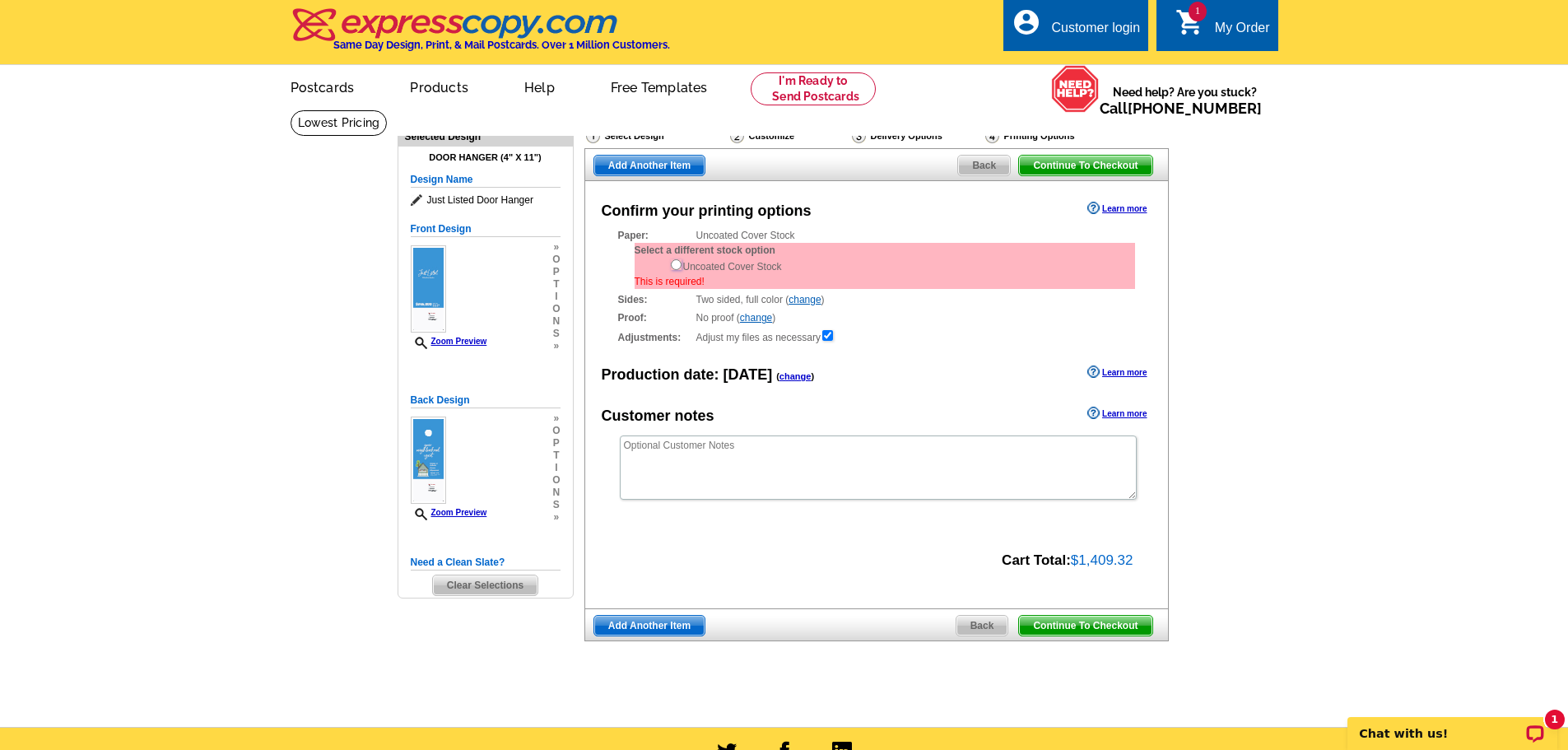
click at [678, 265] on input "radio" at bounding box center [676, 264] width 11 height 11
radio input "true"
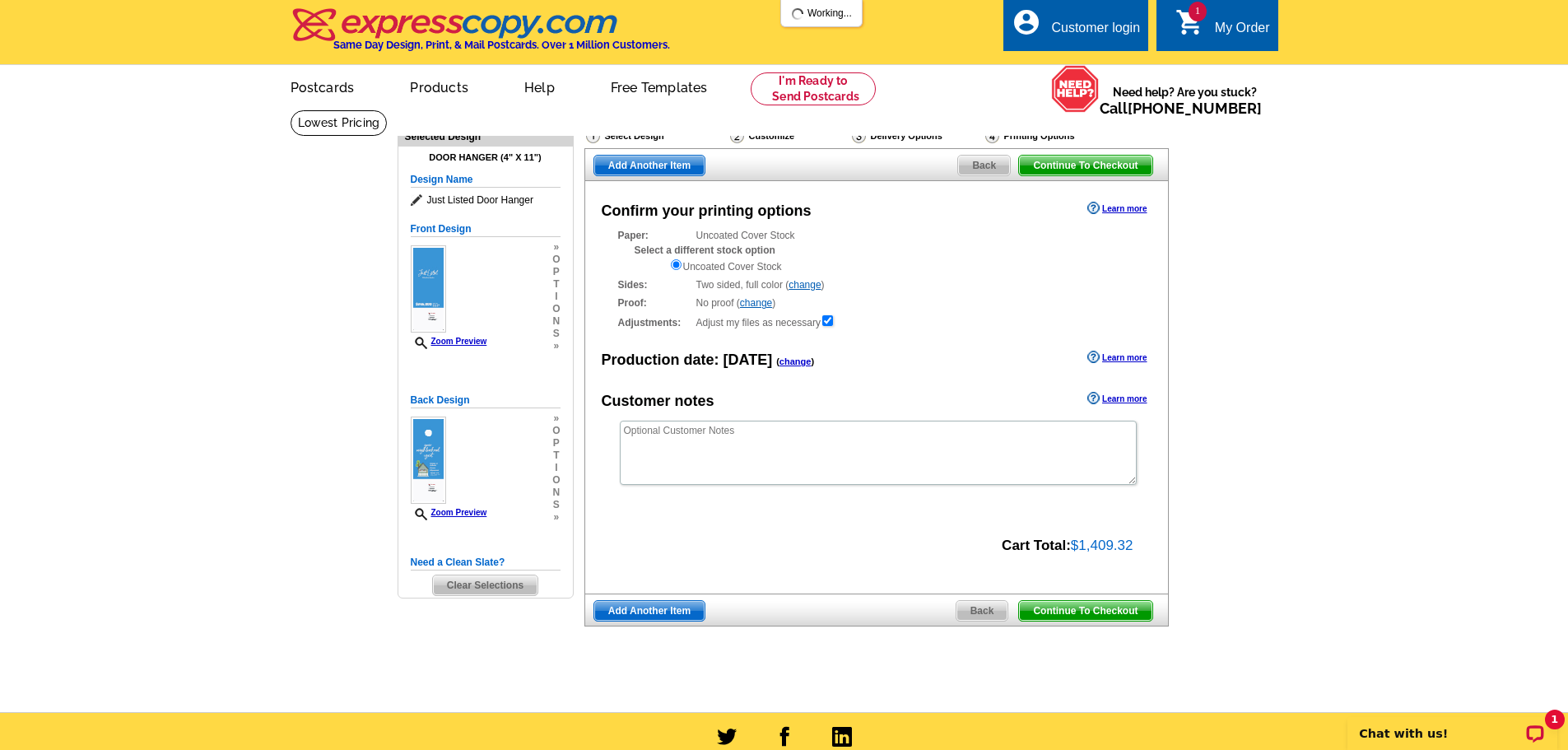
click at [1113, 613] on span "Continue To Checkout" at bounding box center [1085, 611] width 133 height 20
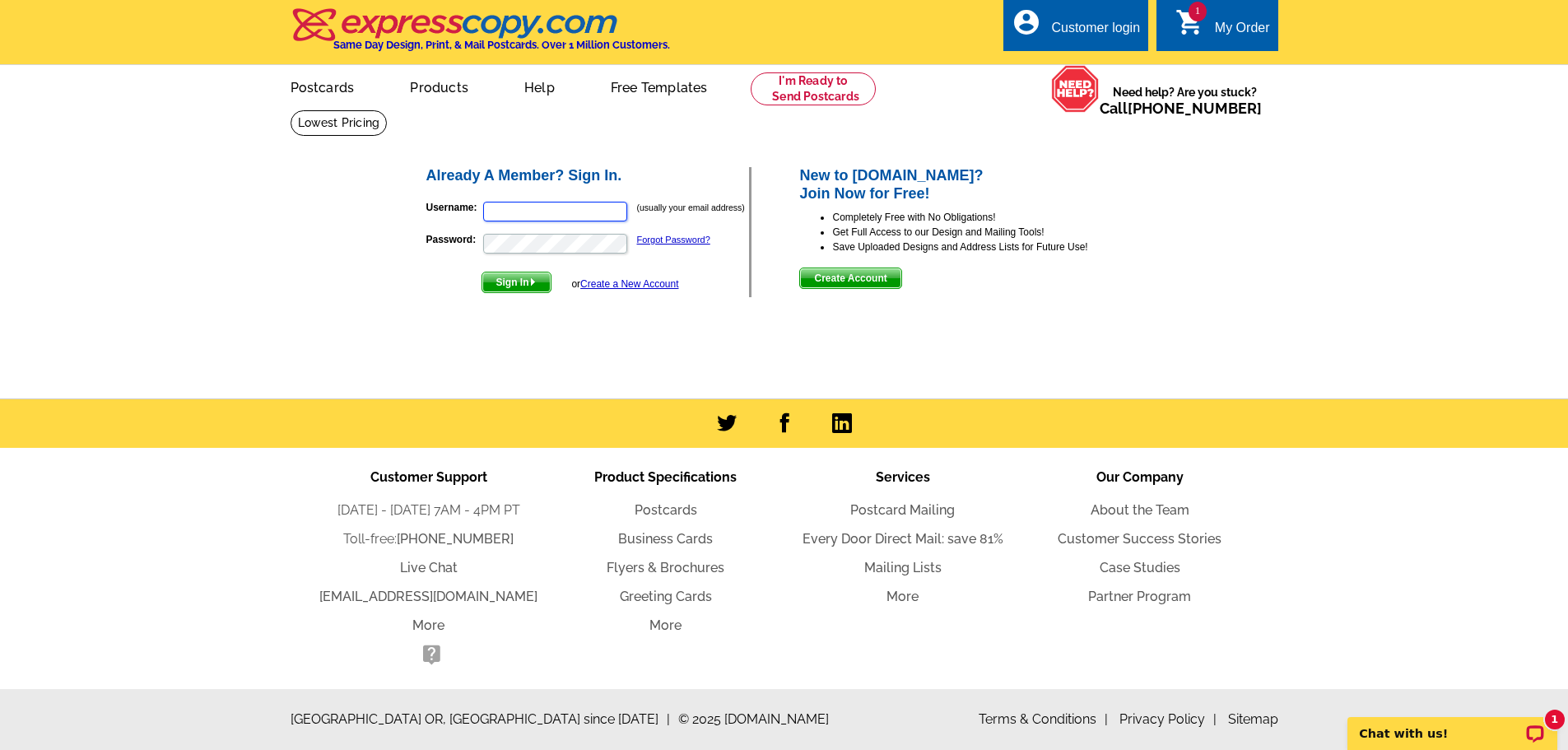
click at [576, 220] on input "Username:" at bounding box center [555, 212] width 144 height 20
type input "[EMAIL_ADDRESS][DOMAIN_NAME]"
click at [482, 272] on button "Sign In" at bounding box center [516, 283] width 70 height 22
